Goal: Book appointment/travel/reservation

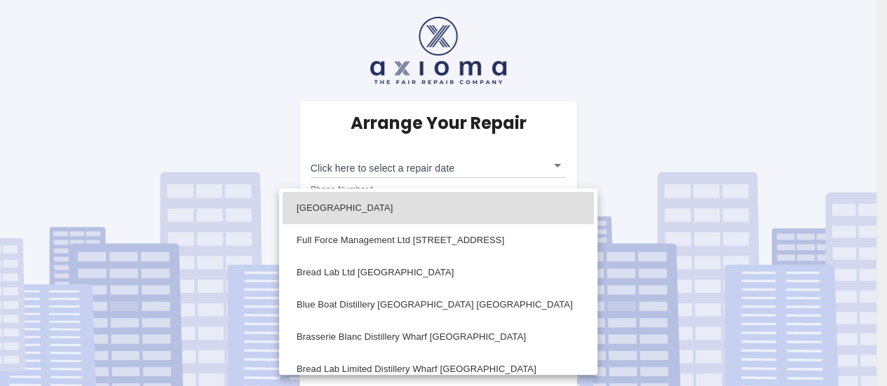
click at [565, 326] on body "Arrange Your Repair Click here to select a repair date ​ Phone Number   * 07774…" at bounding box center [443, 199] width 887 height 399
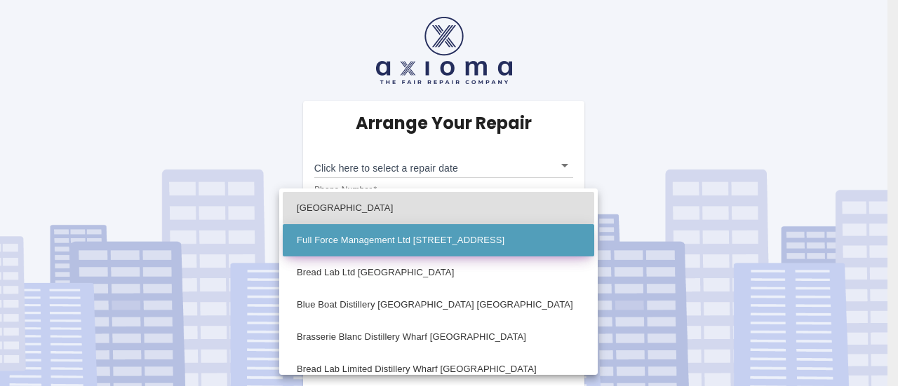
click at [431, 246] on li "Full Force Management Ltd [STREET_ADDRESS]" at bounding box center [438, 240] width 311 height 32
type input "Full Force Management Ltd [STREET_ADDRESS]"
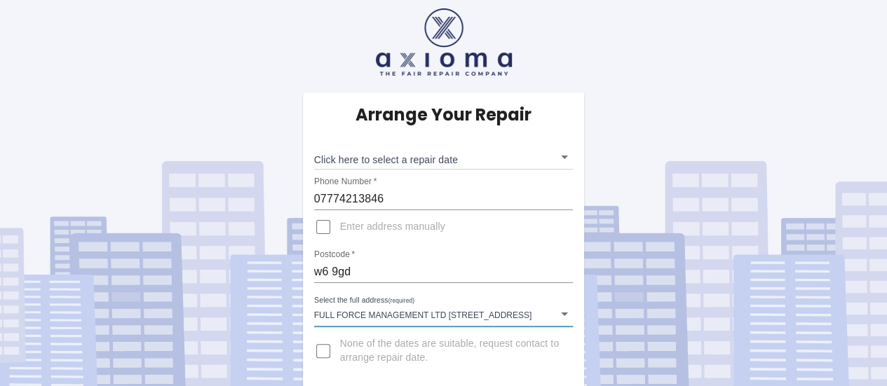
scroll to position [11, 0]
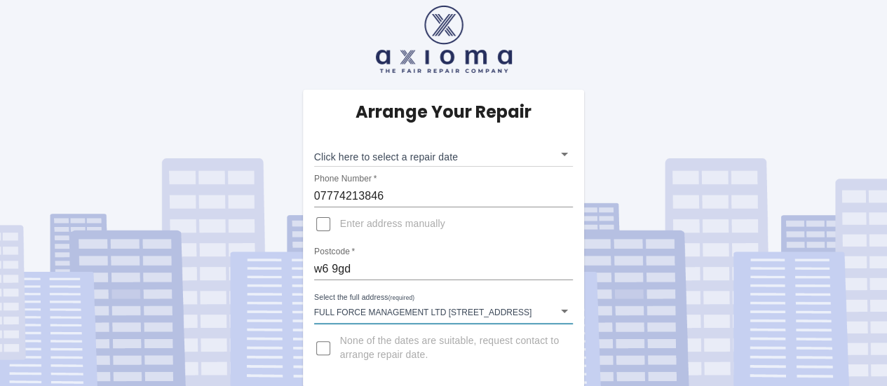
click at [21, 65] on div "Arrange Your Repair Click here to select a repair date ​ Phone Number   * 07774…" at bounding box center [443, 188] width 908 height 399
click at [612, 131] on div "Arrange Your Repair Click here to select a repair date ​ Phone Number   * 07774…" at bounding box center [443, 188] width 908 height 399
click at [418, 362] on label "None of the dates are suitable, request contact to arrange repair date." at bounding box center [435, 349] width 256 height 34
click at [340, 362] on input "None of the dates are suitable, request contact to arrange repair date." at bounding box center [324, 349] width 34 height 34
checkbox input "true"
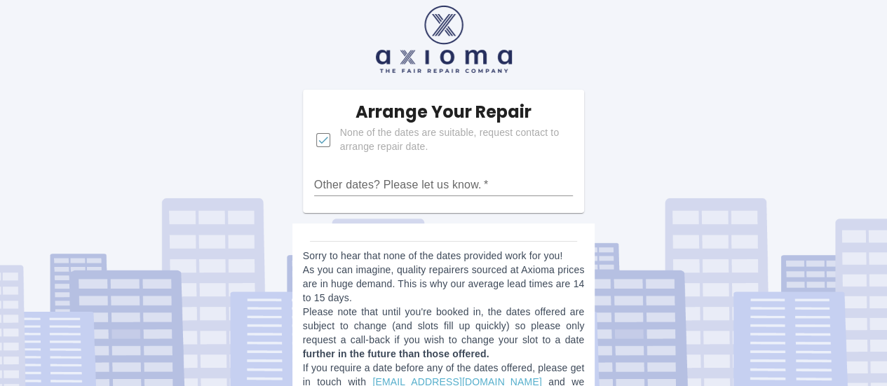
click at [214, 158] on div "Arrange Your Repair None of the dates are suitable, request contact to arrange …" at bounding box center [443, 208] width 908 height 439
click at [387, 175] on input "Other dates? Please let us know.   *" at bounding box center [444, 185] width 260 height 22
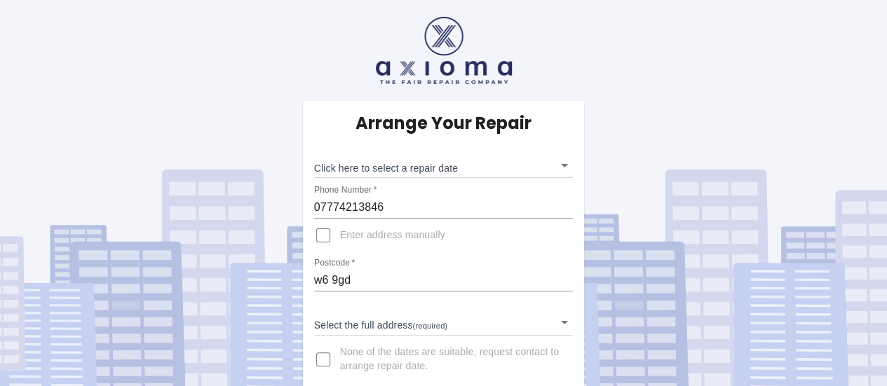
click at [558, 321] on body "Arrange Your Repair Click here to select a repair date ​ Phone Number   * 07774…" at bounding box center [443, 199] width 887 height 399
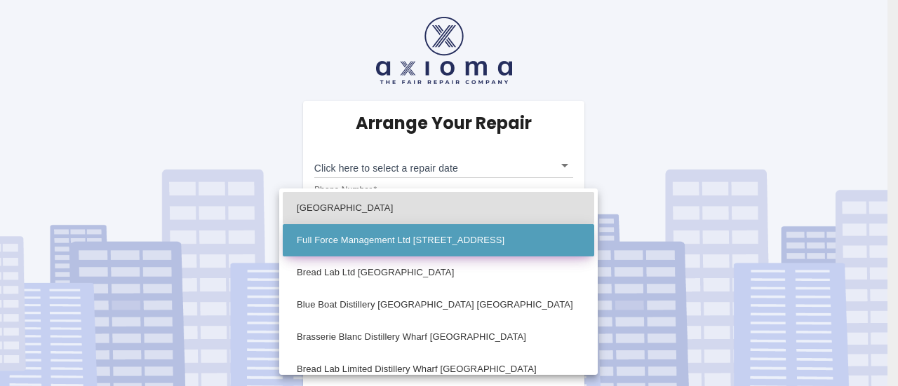
click at [432, 252] on li "Full Force Management Ltd [STREET_ADDRESS]" at bounding box center [438, 240] width 311 height 32
type input "Full Force Management Ltd [STREET_ADDRESS]"
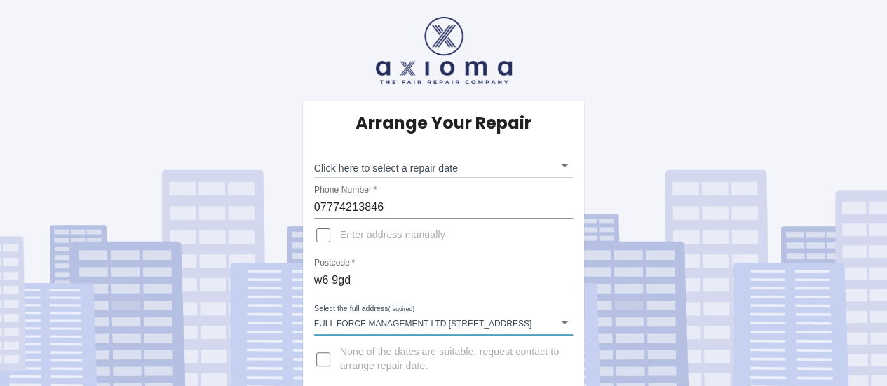
click at [560, 149] on div "Click here to select a repair date ​" at bounding box center [444, 160] width 260 height 36
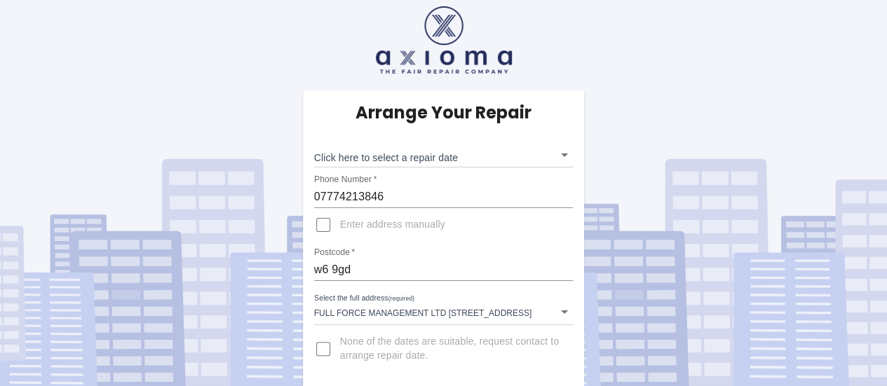
scroll to position [11, 0]
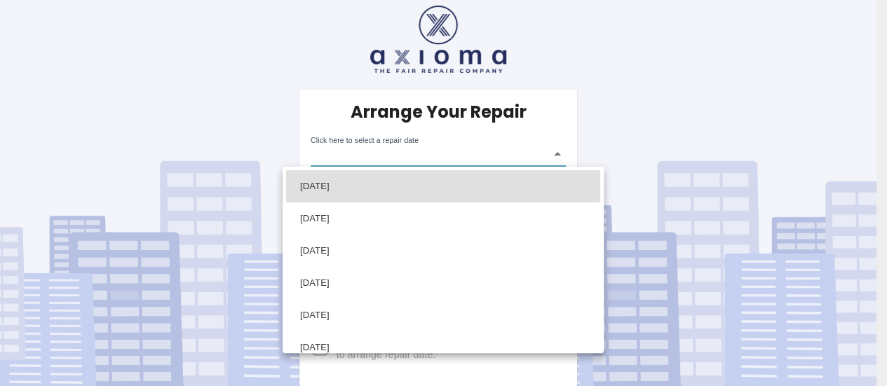
click at [365, 156] on body "Arrange Your Repair Click here to select a repair date ​ Phone Number   * 07774…" at bounding box center [443, 188] width 887 height 399
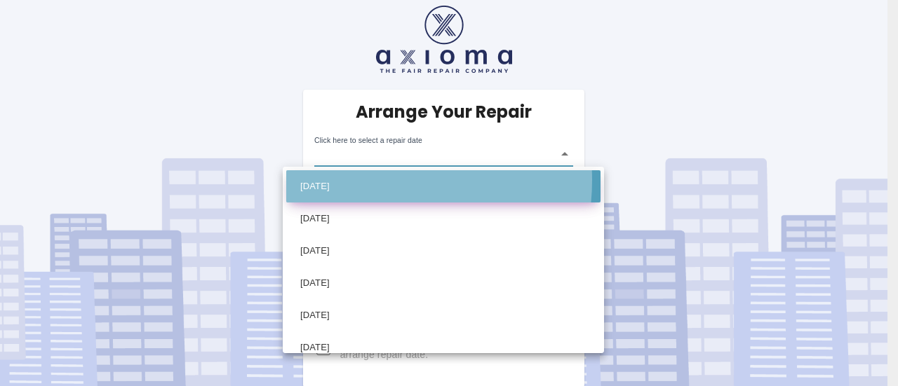
click at [368, 180] on li "[DATE]" at bounding box center [443, 186] width 314 height 32
type input "[DATE]T00:00:00.000Z"
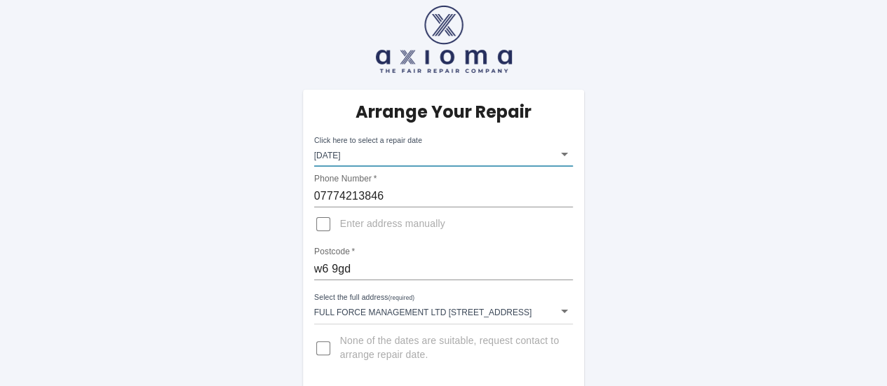
drag, startPoint x: 891, startPoint y: 217, endPoint x: 118, endPoint y: 308, distance: 778.3
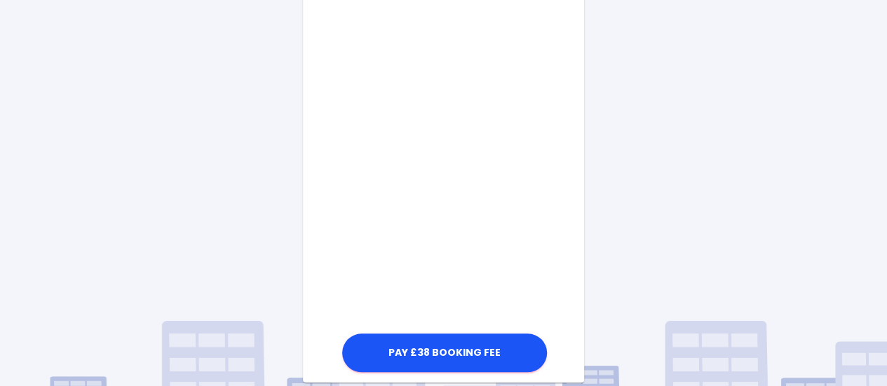
scroll to position [525, 0]
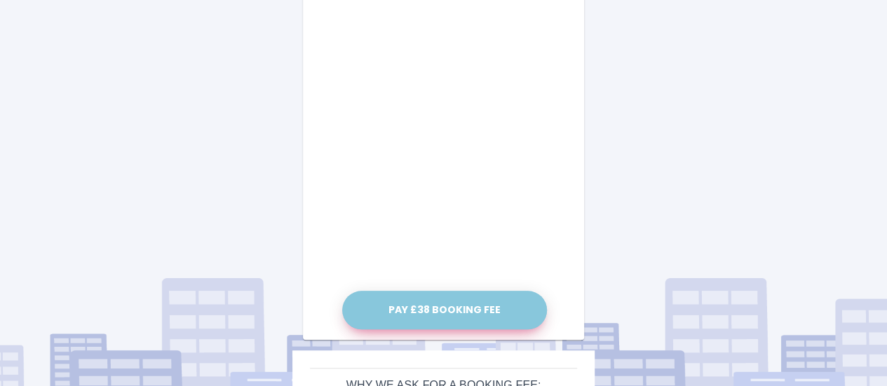
click at [471, 309] on button "Pay £38 Booking Fee" at bounding box center [444, 310] width 205 height 39
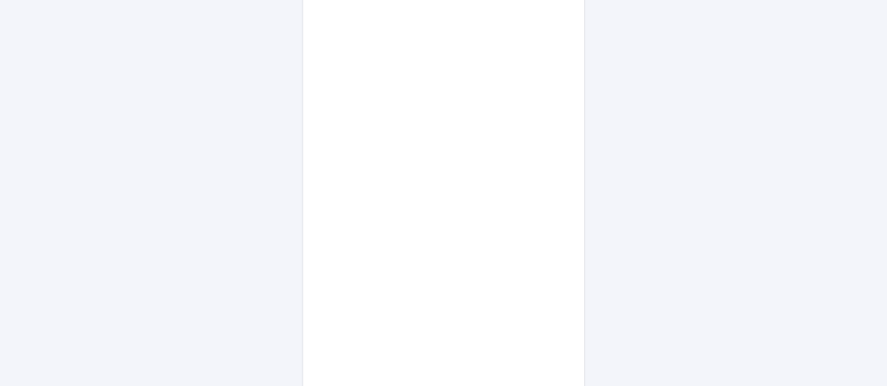
scroll to position [713, 0]
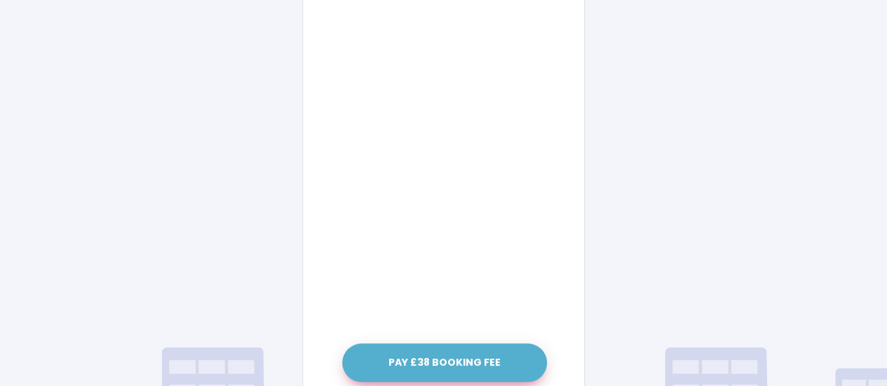
click at [447, 359] on button "Pay £38 Booking Fee" at bounding box center [444, 363] width 205 height 39
